Goal: Task Accomplishment & Management: Use online tool/utility

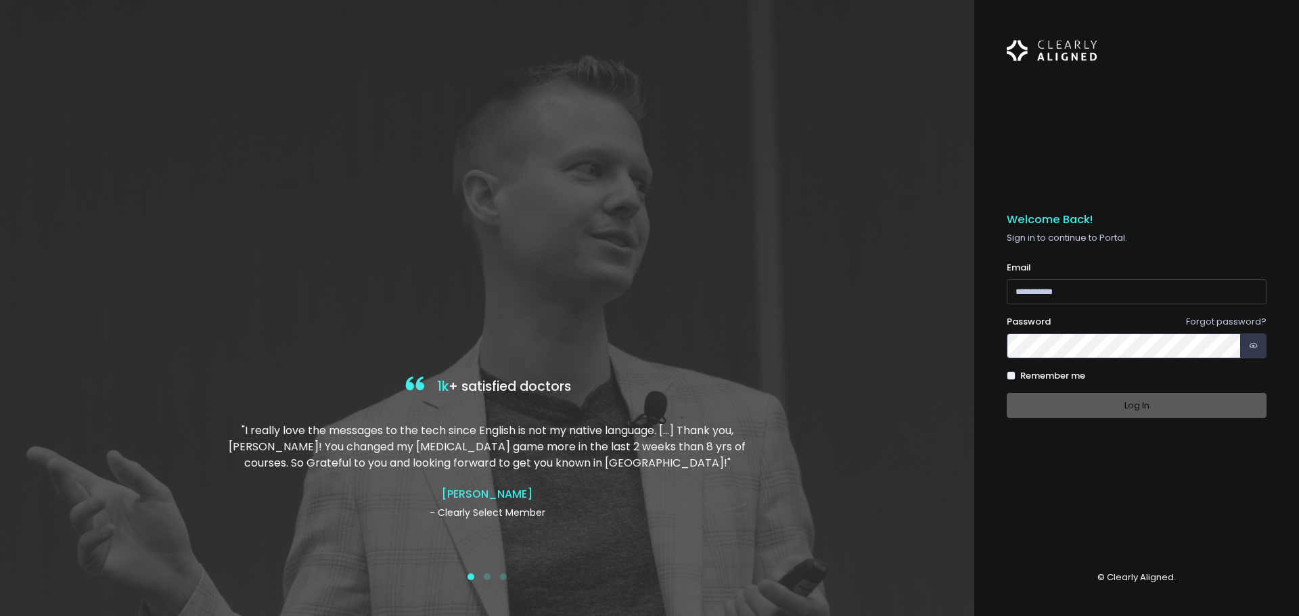
click at [1051, 292] on input "email" at bounding box center [1137, 291] width 260 height 25
type input "**********"
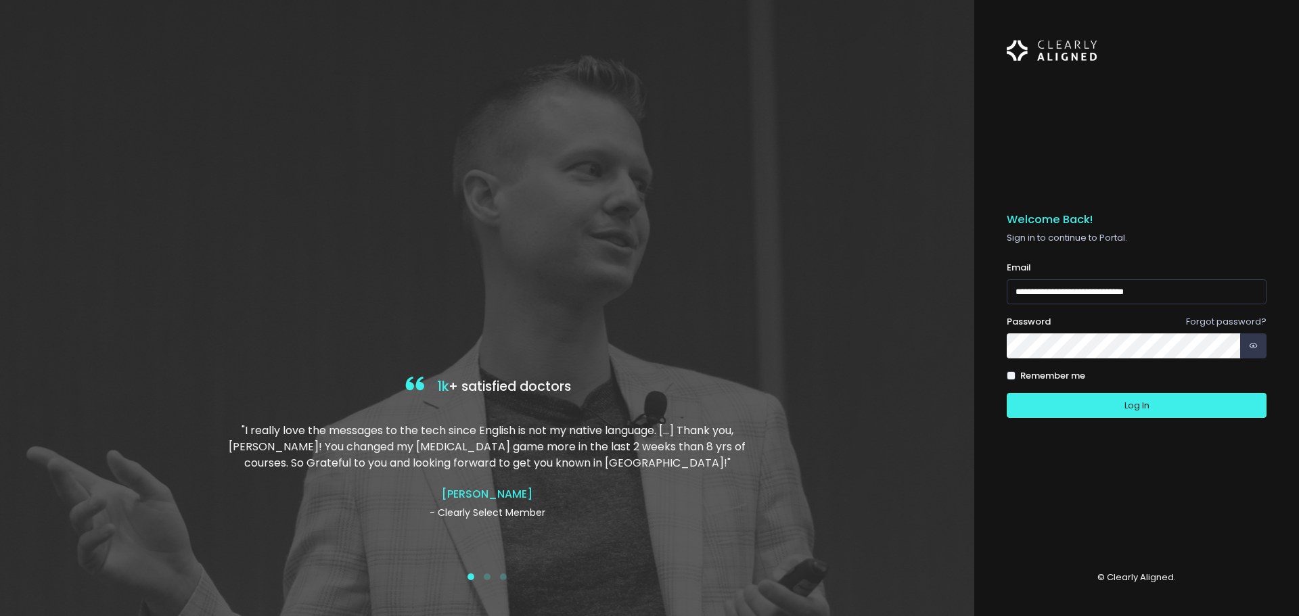
click at [1007, 393] on button "Log In" at bounding box center [1137, 405] width 260 height 25
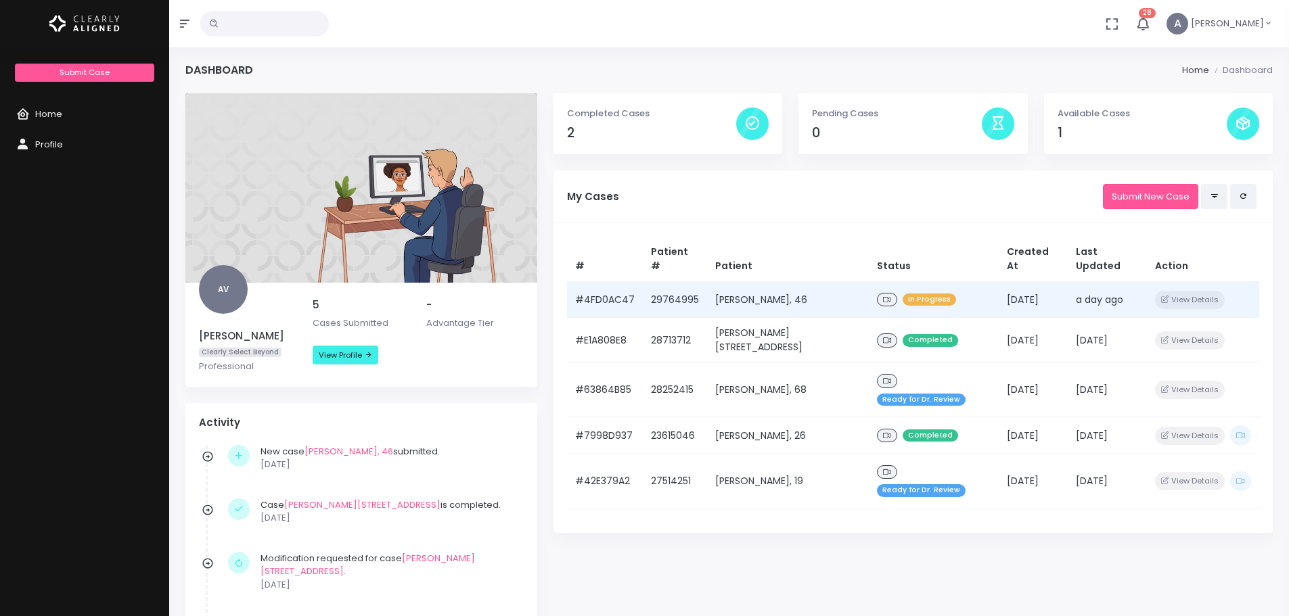
click at [1086, 286] on td "a day ago" at bounding box center [1107, 299] width 79 height 37
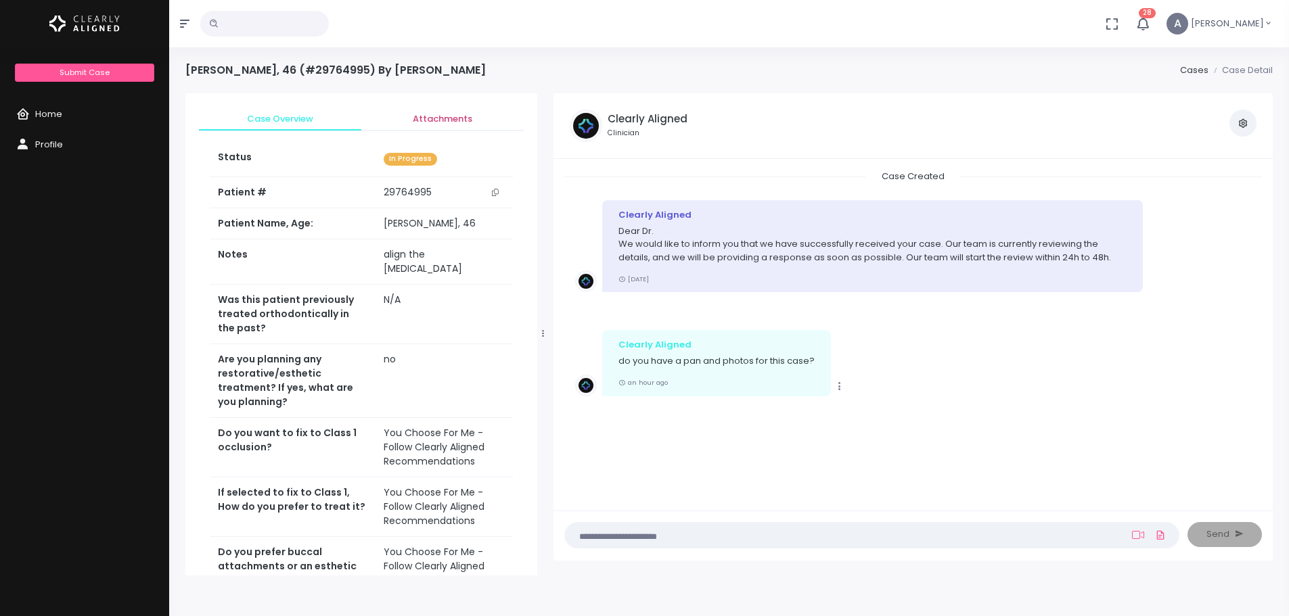
click at [456, 118] on span "Attachments" at bounding box center [442, 119] width 141 height 14
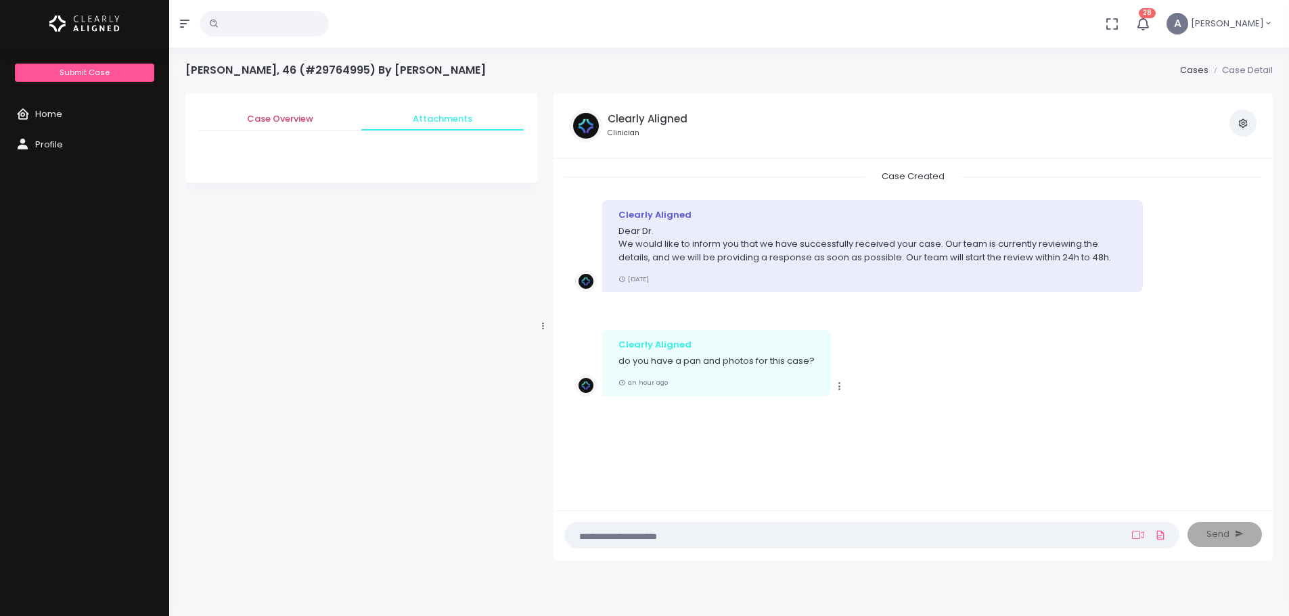
click at [257, 115] on span "Case Overview" at bounding box center [280, 119] width 141 height 14
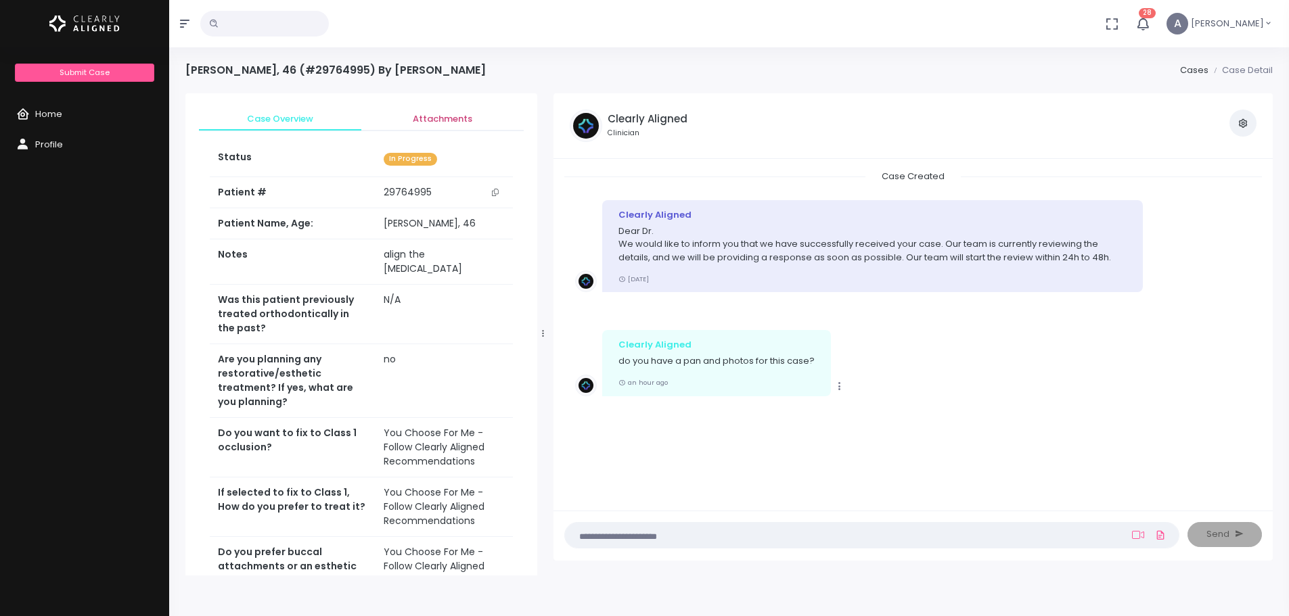
click at [450, 119] on span "Attachments" at bounding box center [442, 119] width 141 height 14
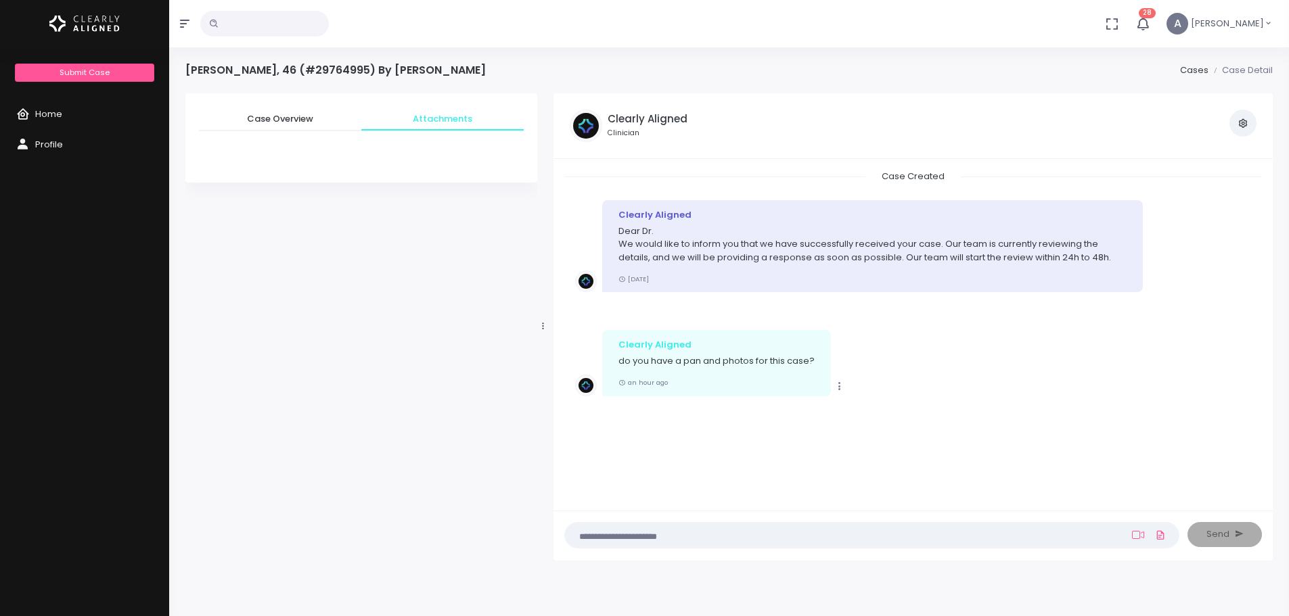
click at [1241, 121] on icon "button" at bounding box center [1242, 123] width 11 height 11
click at [1241, 68] on li "Case Detail" at bounding box center [1240, 71] width 64 height 14
click at [1198, 70] on link "Cases" at bounding box center [1194, 70] width 28 height 13
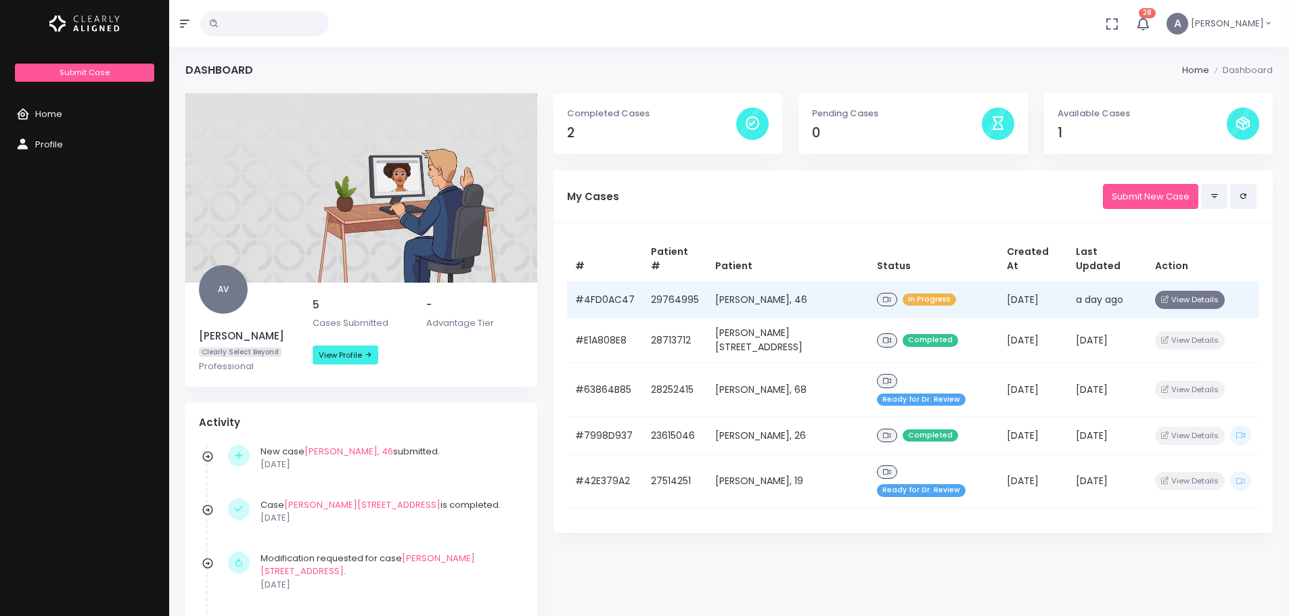
click at [1201, 291] on button "View Details" at bounding box center [1190, 300] width 70 height 18
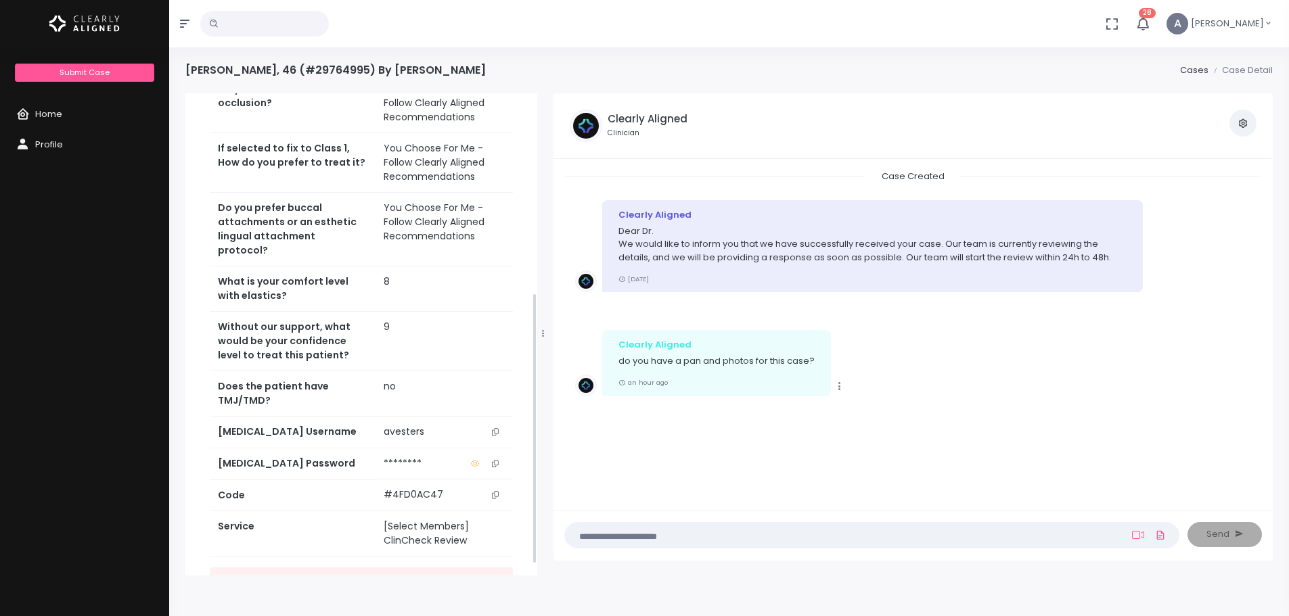
scroll to position [373, 0]
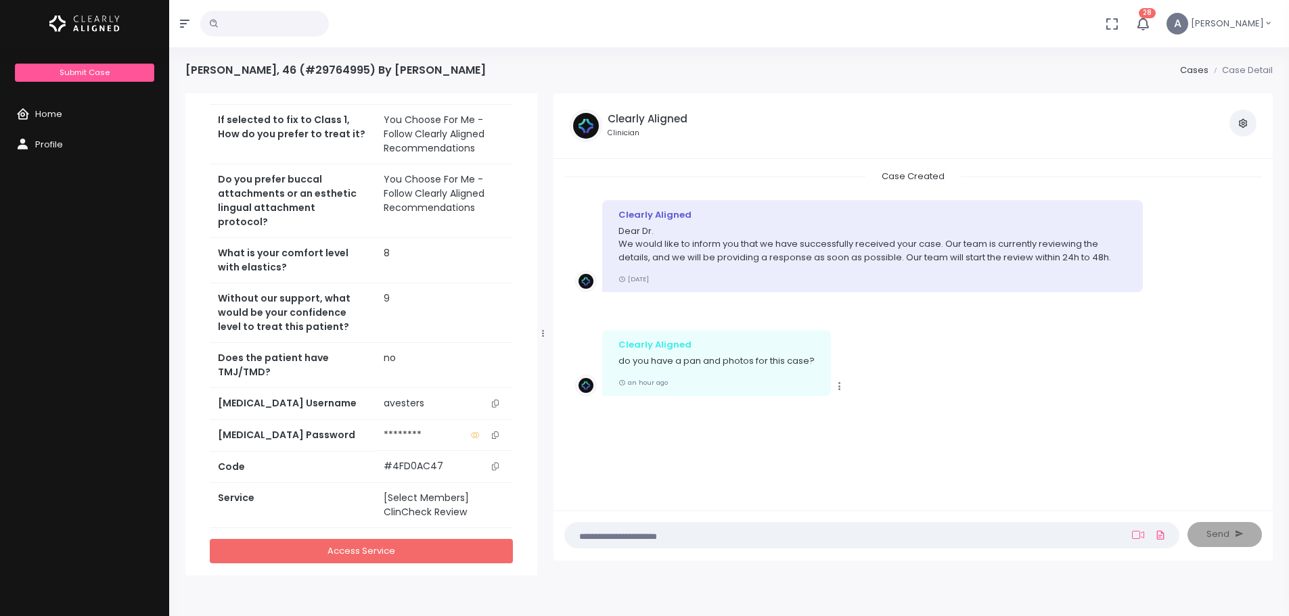
click at [415, 539] on link "Access Service" at bounding box center [361, 551] width 303 height 25
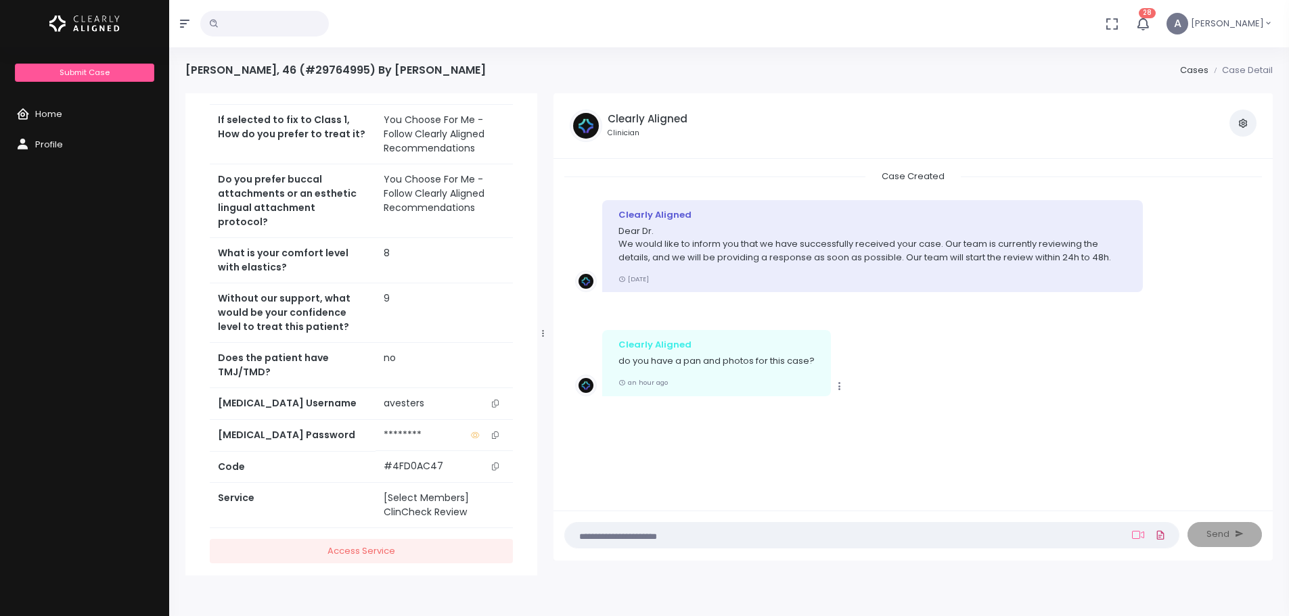
click at [1161, 536] on icon at bounding box center [1160, 536] width 11 height 16
click input "file" at bounding box center [0, 0] width 0 height 0
click at [1157, 538] on icon at bounding box center [1160, 536] width 11 height 16
click input "file" at bounding box center [0, 0] width 0 height 0
click at [1162, 534] on icon at bounding box center [1160, 536] width 11 height 16
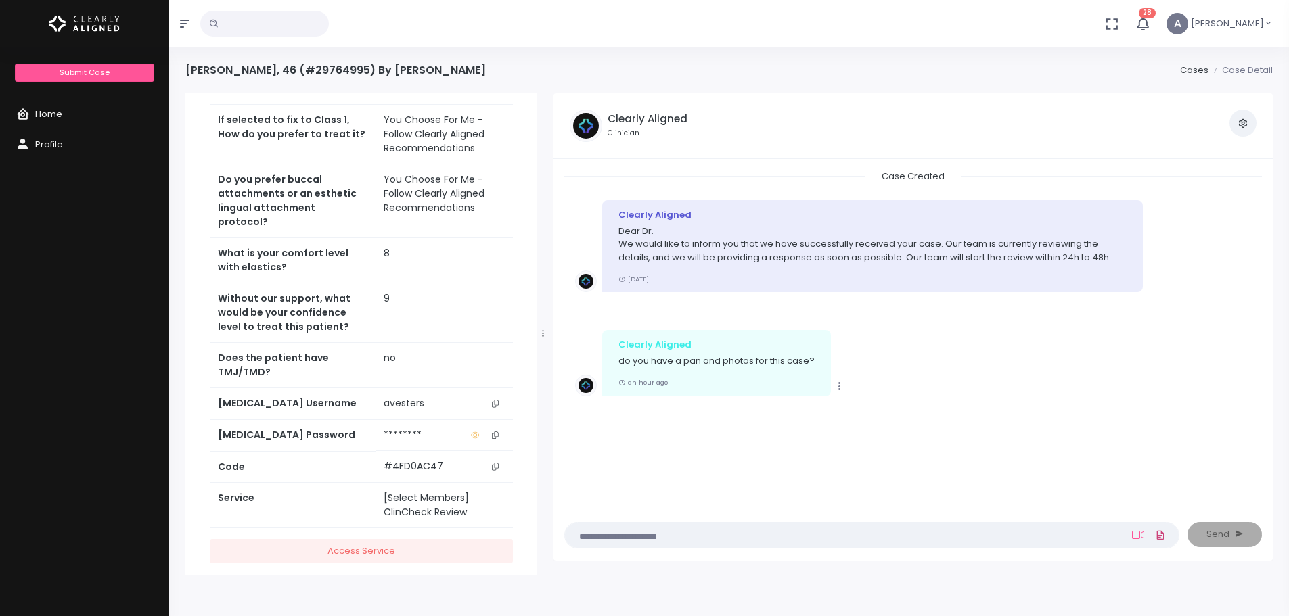
click input "file" at bounding box center [0, 0] width 0 height 0
click at [1160, 532] on icon at bounding box center [1160, 537] width 11 height 16
click input "file" at bounding box center [0, 0] width 0 height 0
click at [1161, 538] on icon at bounding box center [1160, 537] width 11 height 16
click input "file" at bounding box center [0, 0] width 0 height 0
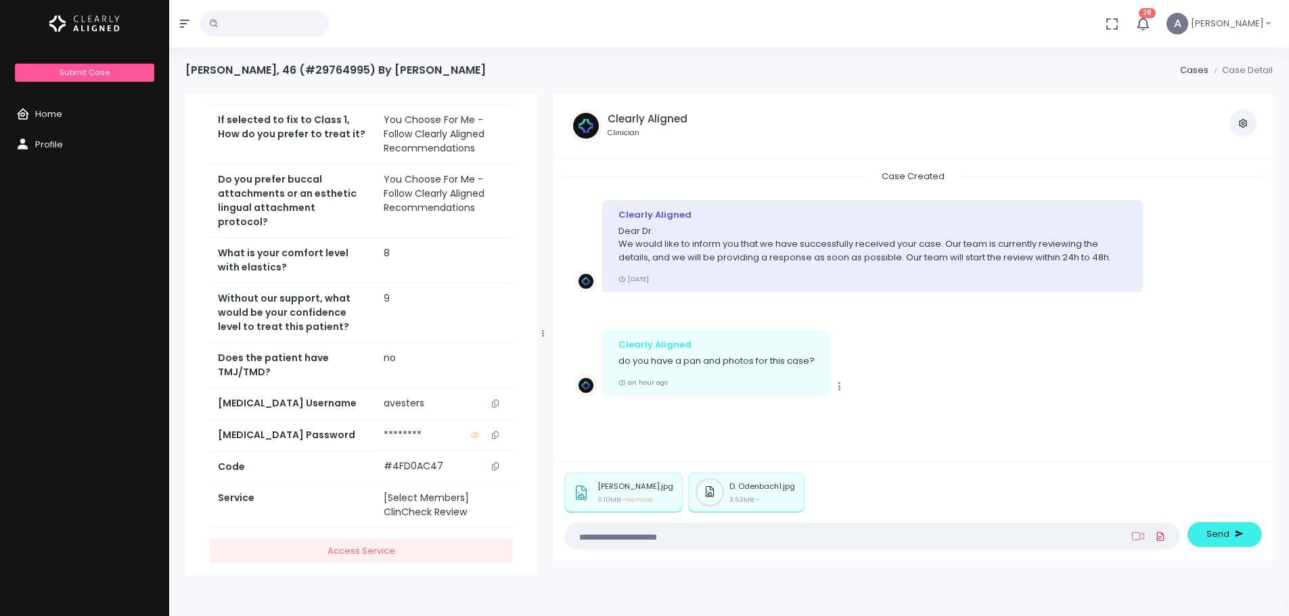
click at [1167, 536] on link at bounding box center [1160, 536] width 16 height 24
click input "file" at bounding box center [0, 0] width 0 height 0
click at [1163, 534] on icon at bounding box center [1160, 537] width 11 height 16
click input "file" at bounding box center [0, 0] width 0 height 0
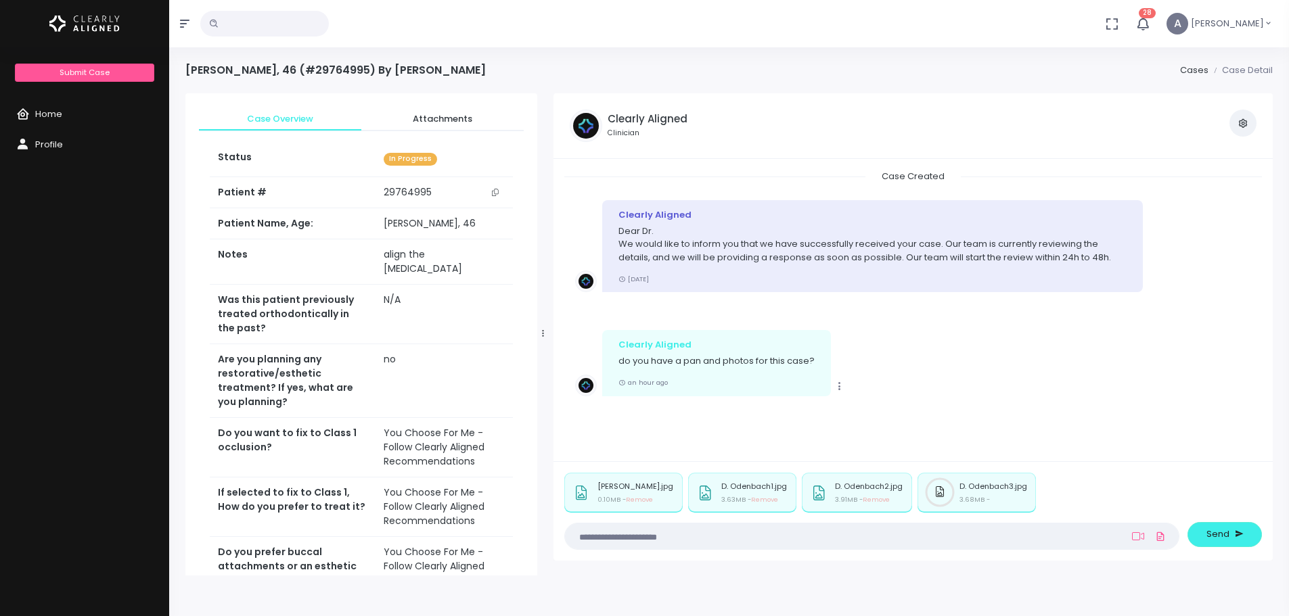
scroll to position [373, 0]
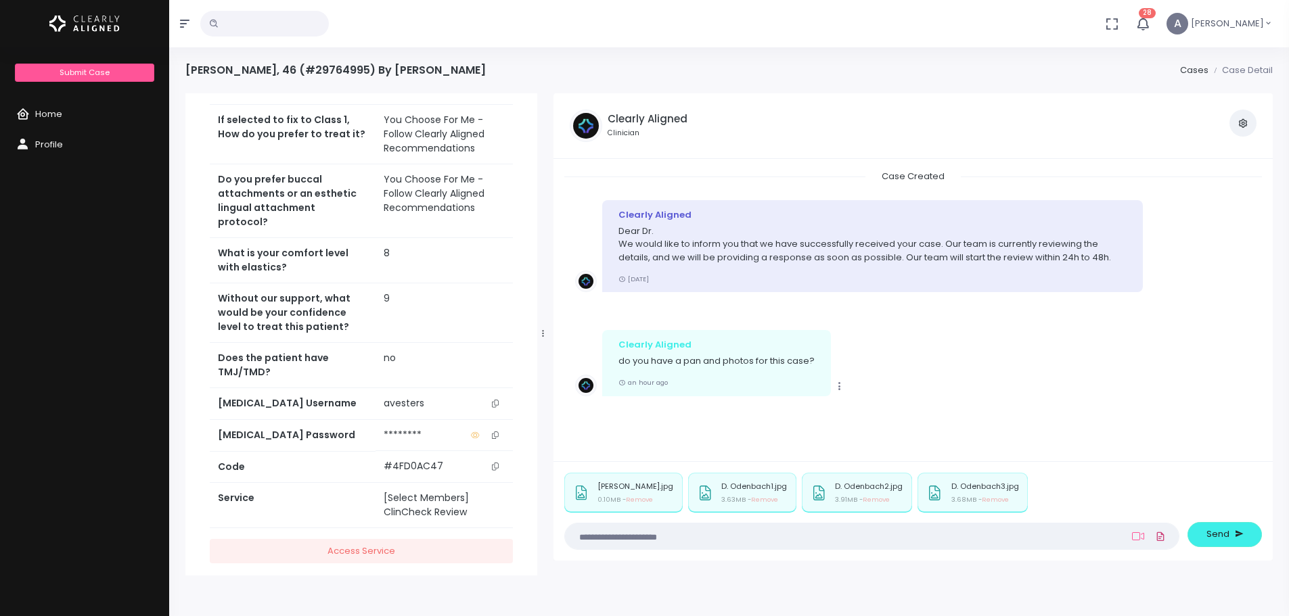
click at [1162, 538] on icon at bounding box center [1160, 537] width 11 height 16
click input "file" at bounding box center [0, 0] width 0 height 0
click at [952, 534] on textarea at bounding box center [845, 536] width 545 height 15
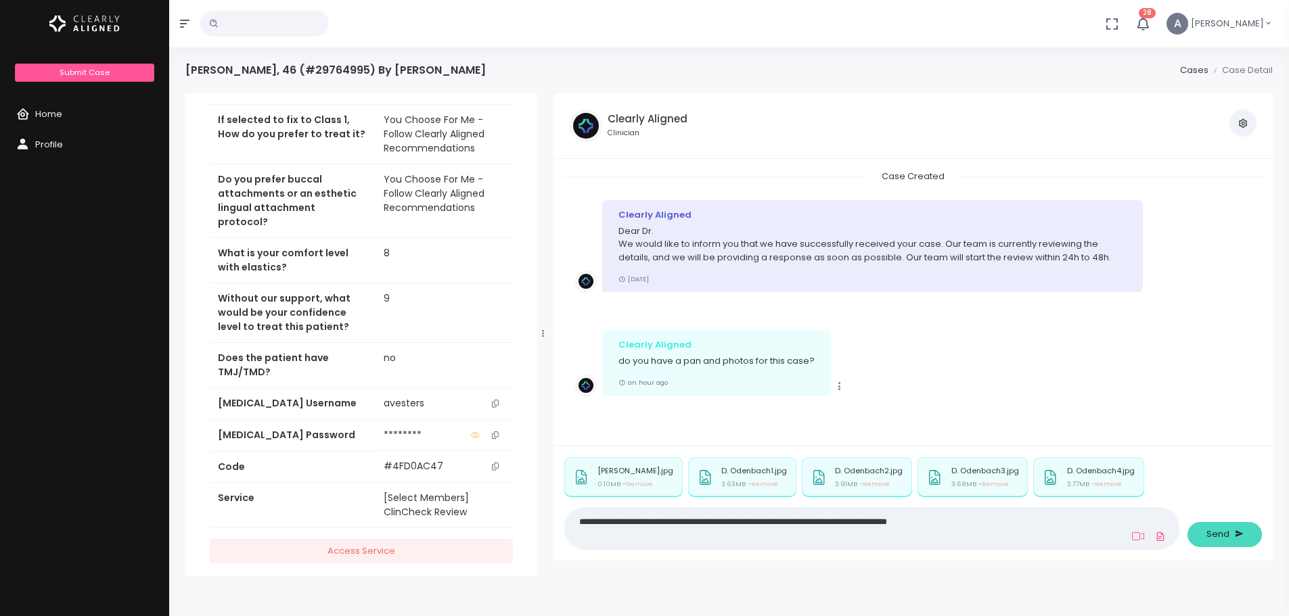
type textarea "**********"
click at [1239, 538] on icon "submit" at bounding box center [1239, 534] width 9 height 13
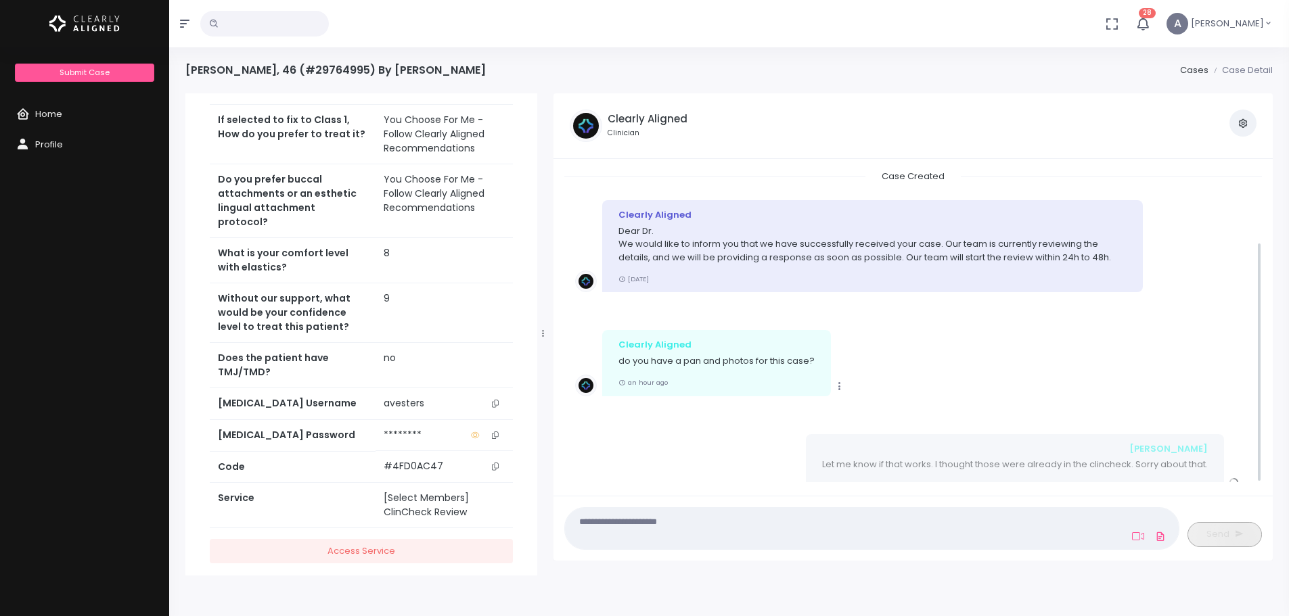
scroll to position [94, 0]
